Goal: Information Seeking & Learning: Learn about a topic

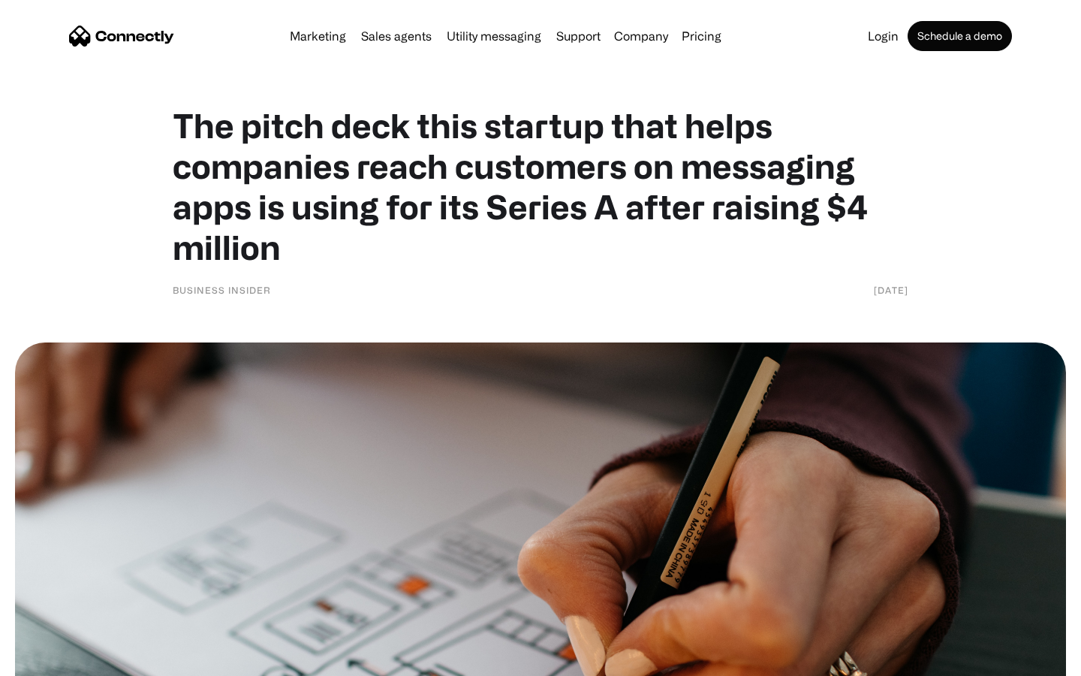
scroll to position [6508, 0]
